Goal: Information Seeking & Learning: Understand process/instructions

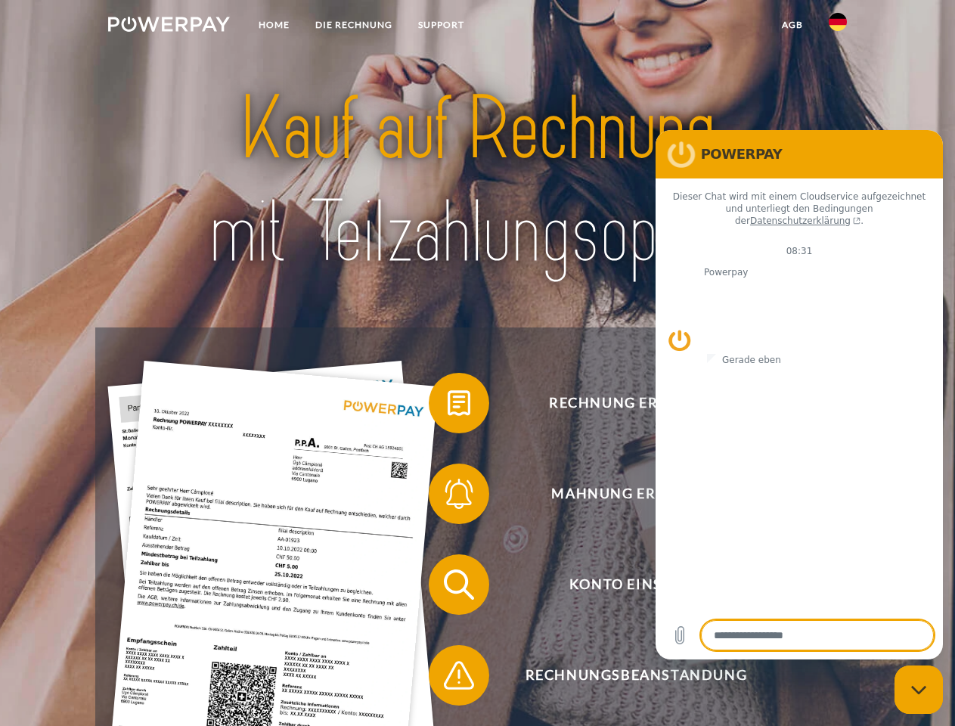
click at [169, 26] on img at bounding box center [169, 24] width 122 height 15
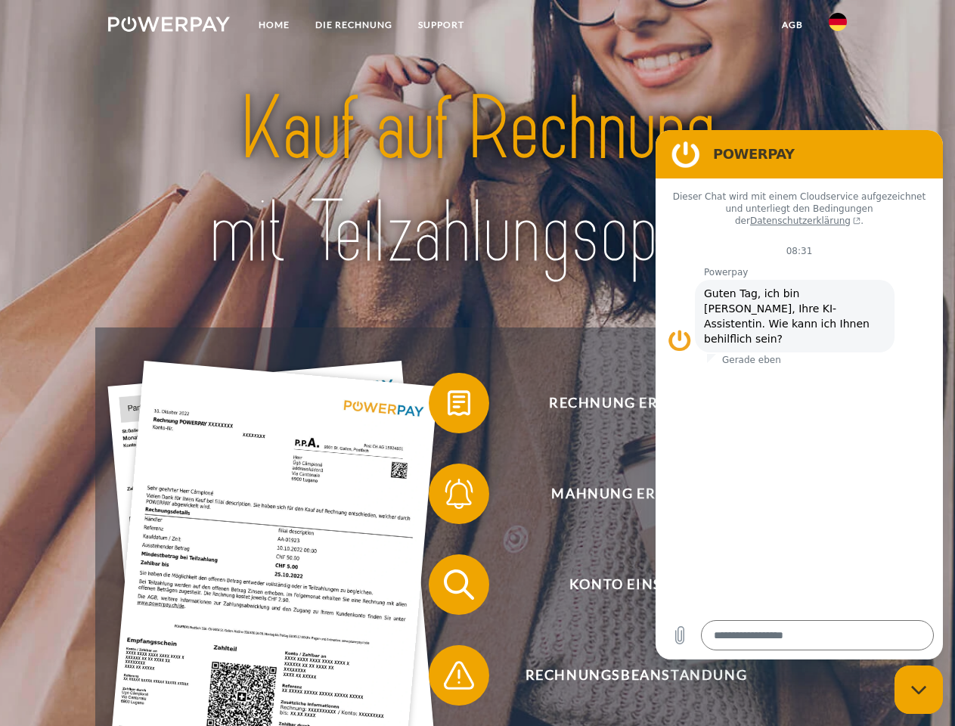
click at [838, 26] on img at bounding box center [838, 22] width 18 height 18
click at [792, 25] on link "agb" at bounding box center [792, 24] width 47 height 27
click at [448, 406] on span at bounding box center [437, 403] width 76 height 76
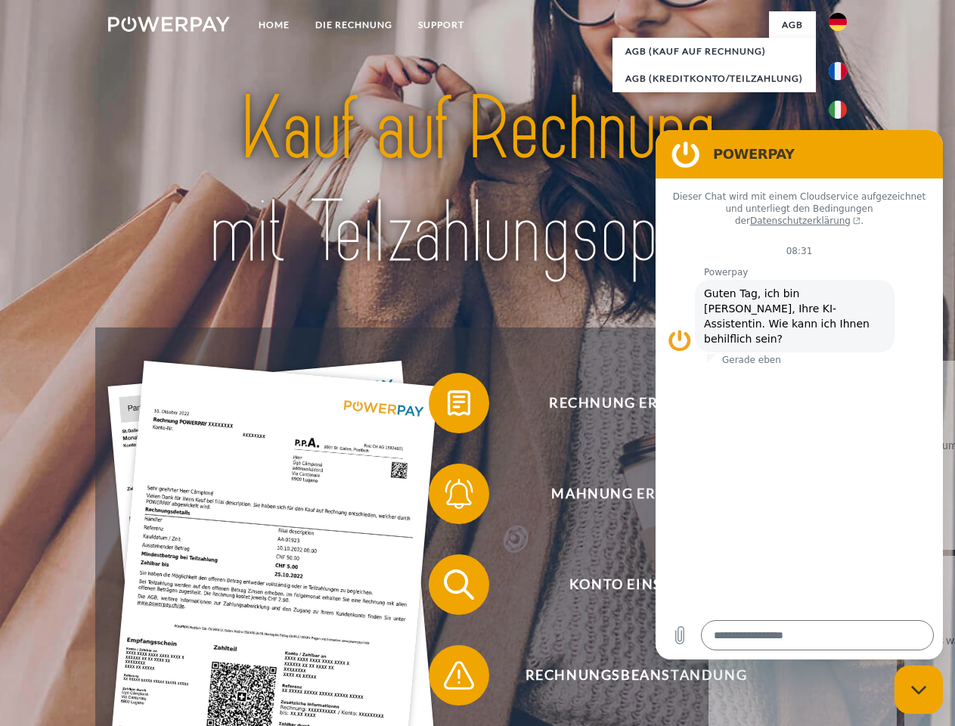
click at [448, 497] on span at bounding box center [437, 494] width 76 height 76
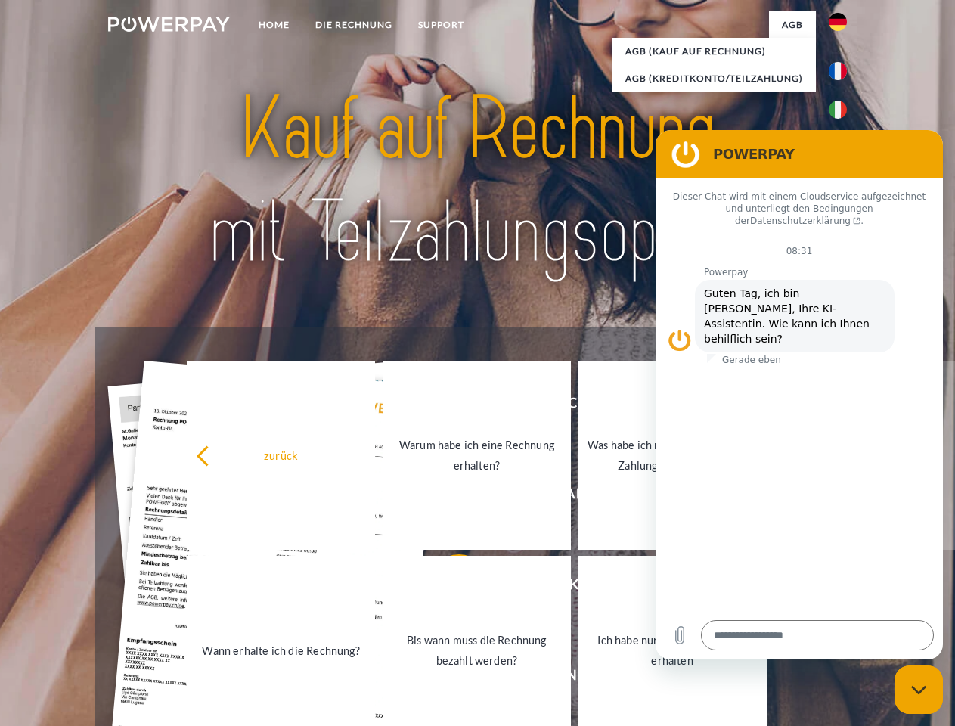
click at [448, 588] on link "Bis wann muss die Rechnung bezahlt werden?" at bounding box center [477, 650] width 188 height 189
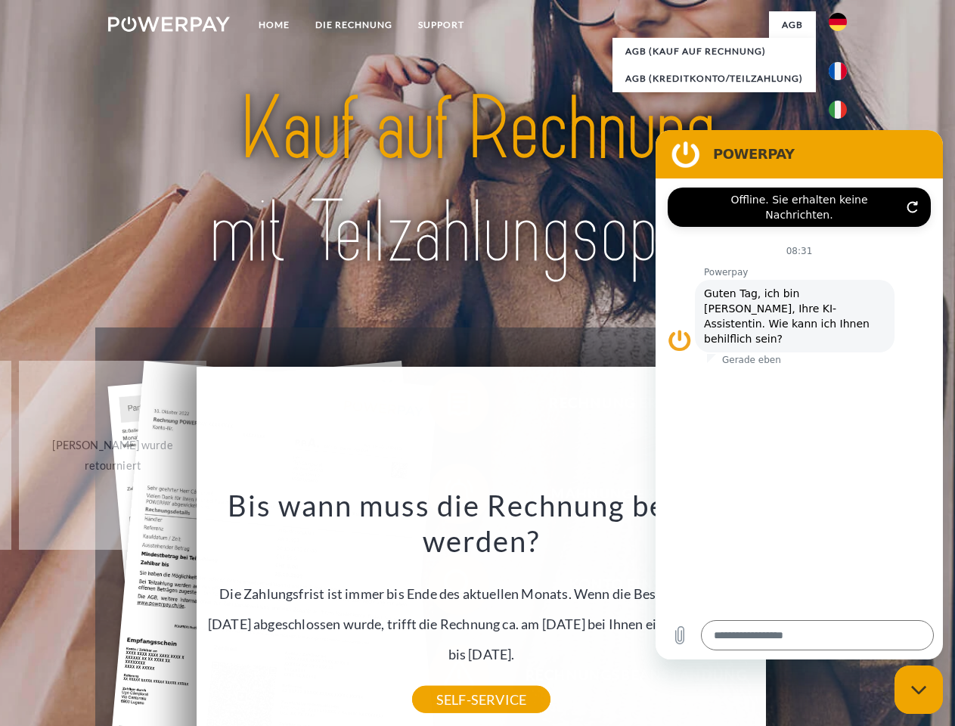
click at [919, 690] on icon "Messaging-Fenster schließen" at bounding box center [919, 690] width 16 height 10
type textarea "*"
